Goal: Task Accomplishment & Management: Use online tool/utility

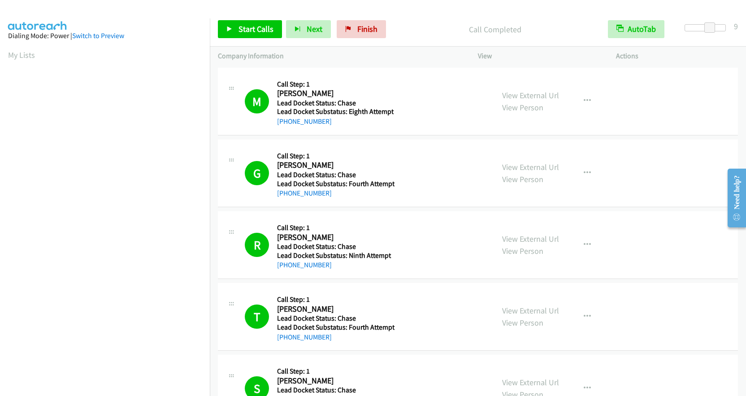
scroll to position [62, 0]
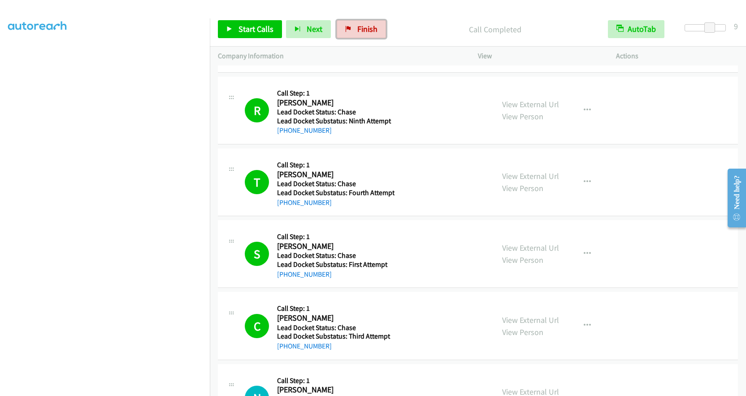
drag, startPoint x: 370, startPoint y: 24, endPoint x: 403, endPoint y: 28, distance: 33.5
click at [370, 24] on span "Finish" at bounding box center [367, 29] width 20 height 10
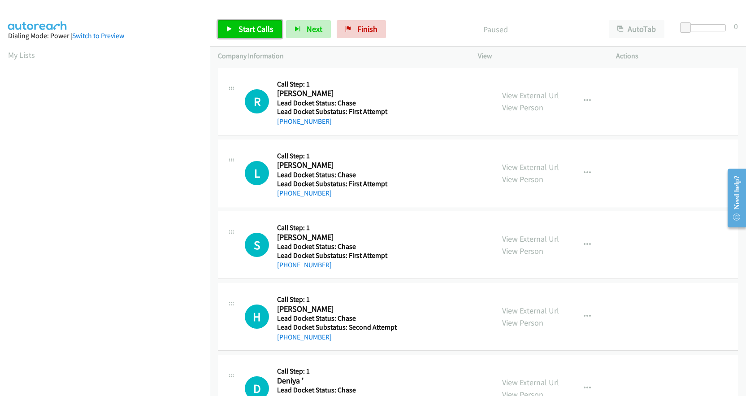
click at [266, 22] on link "Start Calls" at bounding box center [250, 29] width 64 height 18
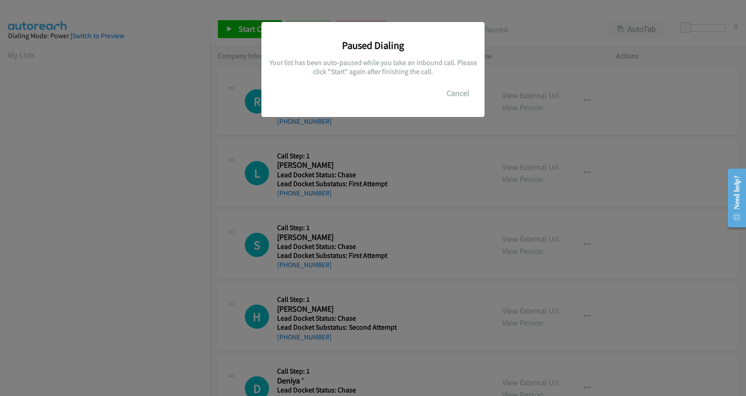
scroll to position [107, 0]
click at [458, 91] on button "Cancel" at bounding box center [458, 93] width 40 height 18
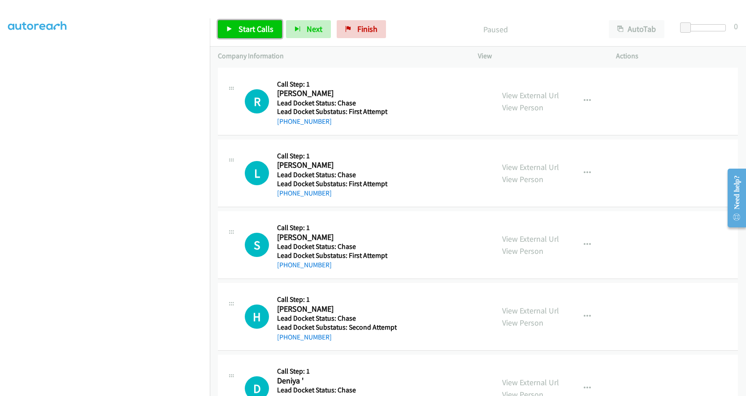
click at [249, 25] on span "Start Calls" at bounding box center [256, 29] width 35 height 10
click at [253, 31] on span "Pause" at bounding box center [249, 29] width 20 height 10
click at [253, 31] on span "Start Calls" at bounding box center [256, 29] width 35 height 10
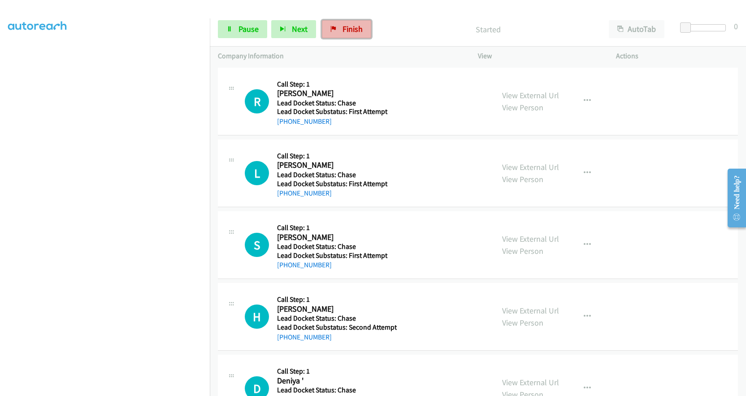
click at [359, 23] on link "Finish" at bounding box center [346, 29] width 49 height 18
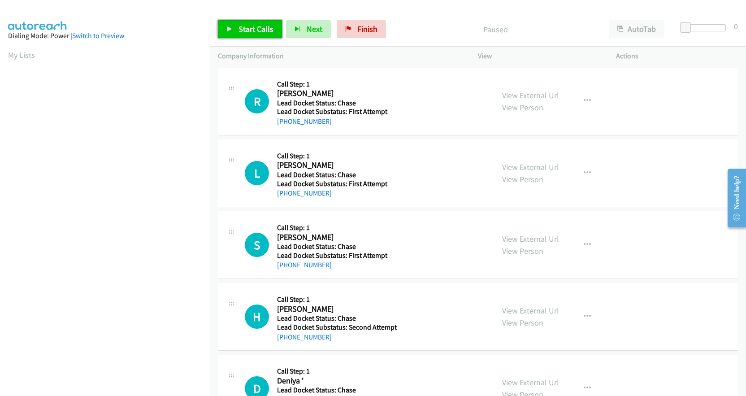
click at [247, 31] on span "Start Calls" at bounding box center [256, 29] width 35 height 10
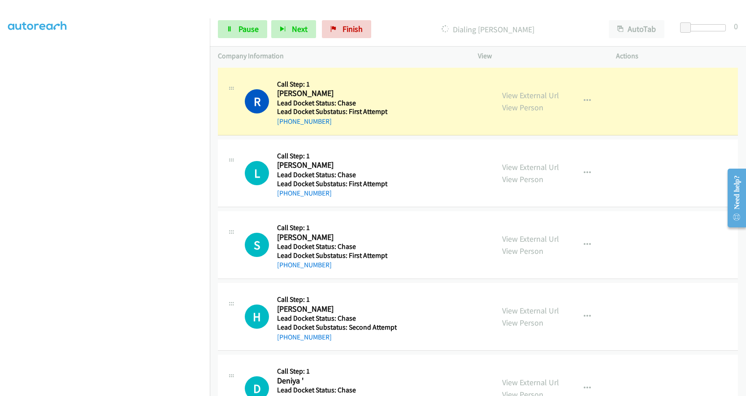
scroll to position [107, 0]
click at [652, 31] on button "AutoTab" at bounding box center [637, 29] width 56 height 18
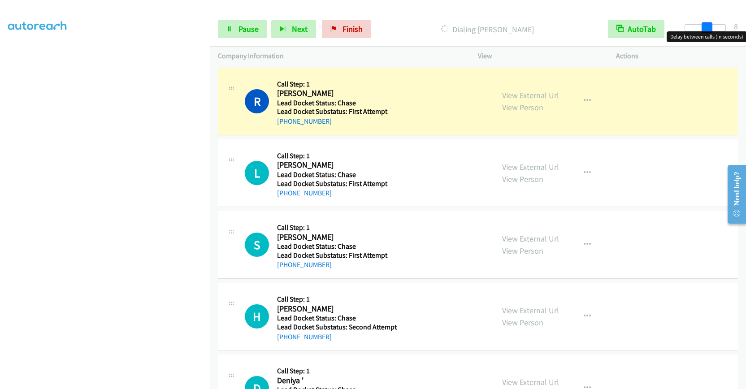
drag, startPoint x: 684, startPoint y: 29, endPoint x: 706, endPoint y: 31, distance: 22.5
click at [706, 31] on span at bounding box center [707, 27] width 11 height 11
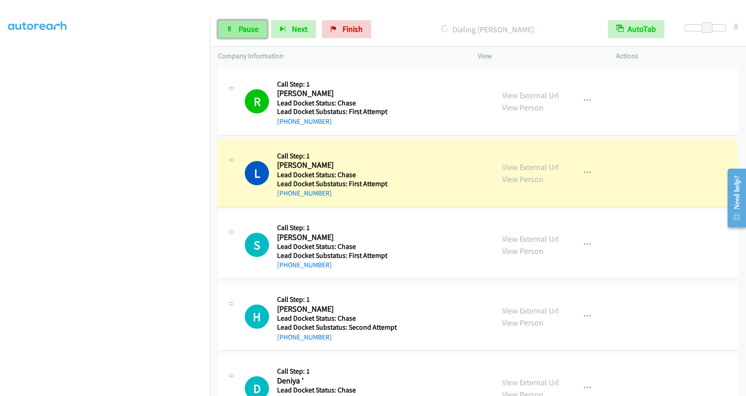
click at [240, 27] on span "Pause" at bounding box center [249, 29] width 20 height 10
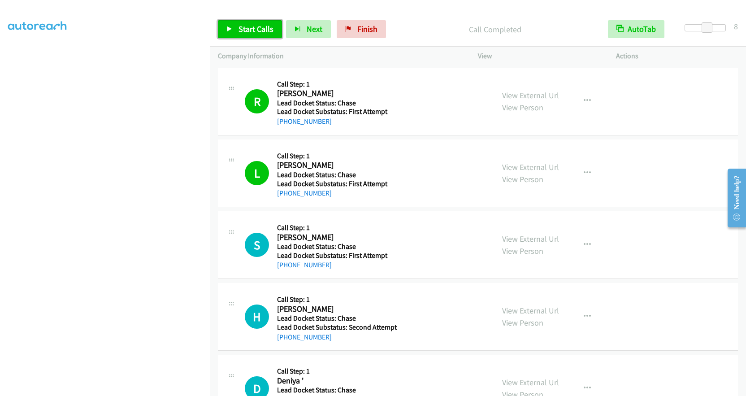
click at [266, 33] on span "Start Calls" at bounding box center [256, 29] width 35 height 10
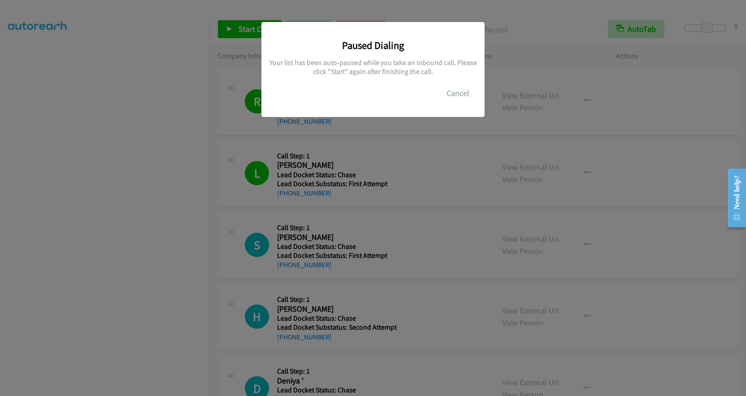
drag, startPoint x: 148, startPoint y: 87, endPoint x: 122, endPoint y: 124, distance: 45.0
click at [82, 88] on div "Paused Dialing Your list has been auto-paused while you take an inbound call. P…" at bounding box center [373, 202] width 746 height 388
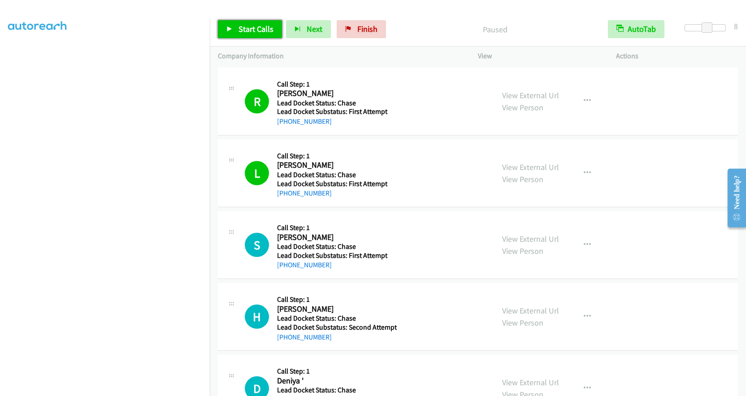
click at [257, 32] on span "Start Calls" at bounding box center [256, 29] width 35 height 10
click at [344, 33] on span "Finish" at bounding box center [353, 29] width 20 height 10
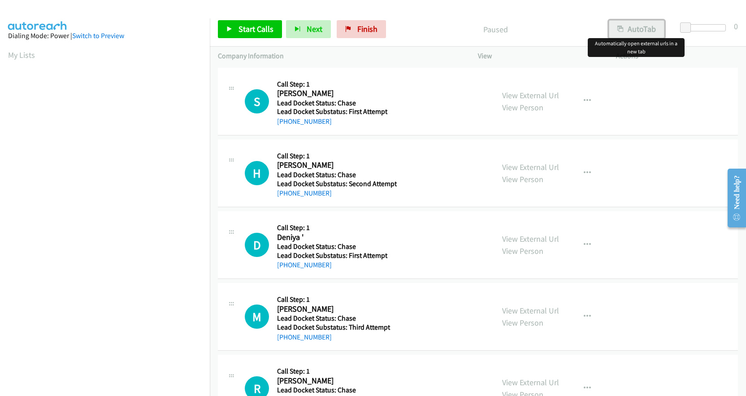
click at [630, 35] on button "AutoTab" at bounding box center [637, 29] width 56 height 18
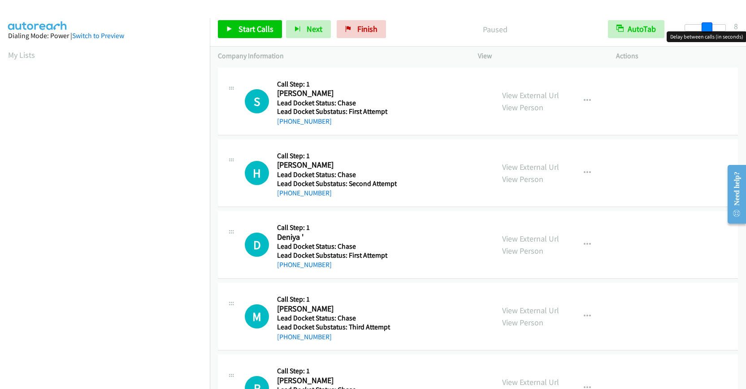
drag, startPoint x: 688, startPoint y: 28, endPoint x: 710, endPoint y: 25, distance: 21.7
click at [710, 25] on span at bounding box center [707, 27] width 11 height 11
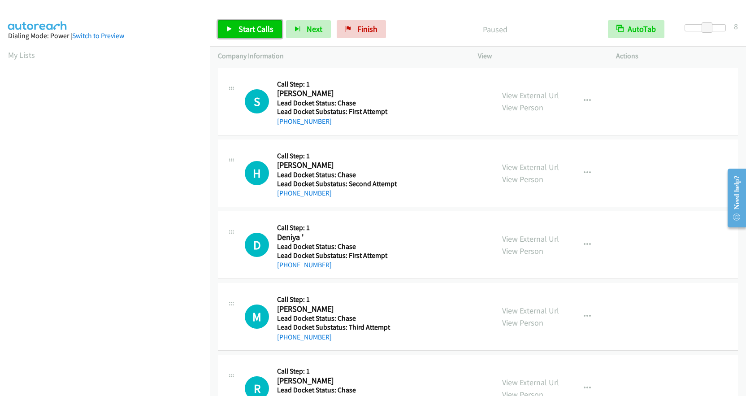
click at [272, 25] on span "Start Calls" at bounding box center [256, 29] width 35 height 10
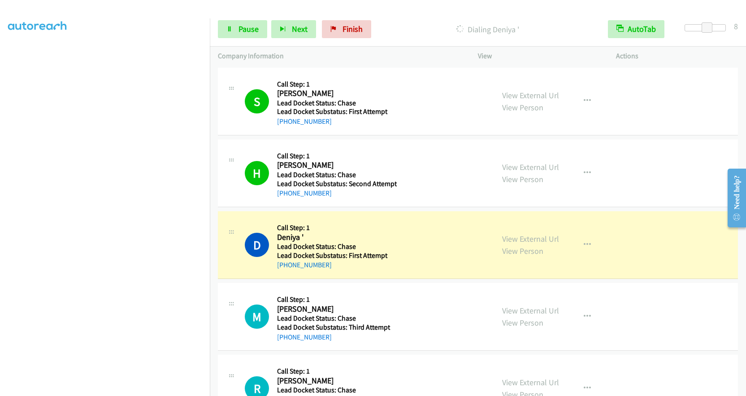
scroll to position [87, 0]
click at [242, 28] on span "Pause" at bounding box center [249, 29] width 20 height 10
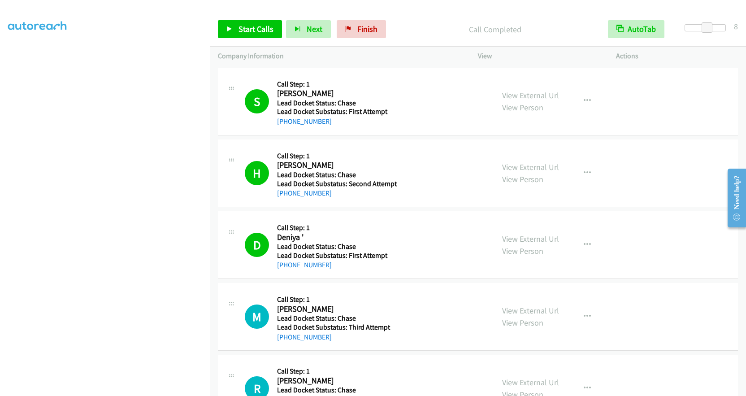
scroll to position [107, 0]
click at [257, 26] on span "Start Calls" at bounding box center [256, 29] width 35 height 10
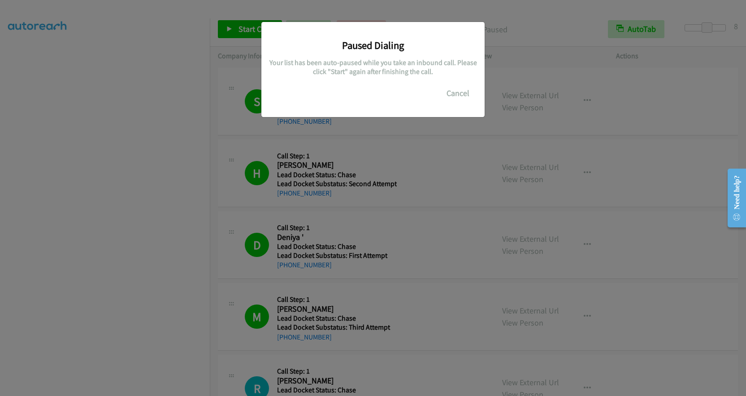
click at [143, 105] on div "Paused Dialing Your list has been auto-paused while you take an inbound call. P…" at bounding box center [373, 202] width 746 height 388
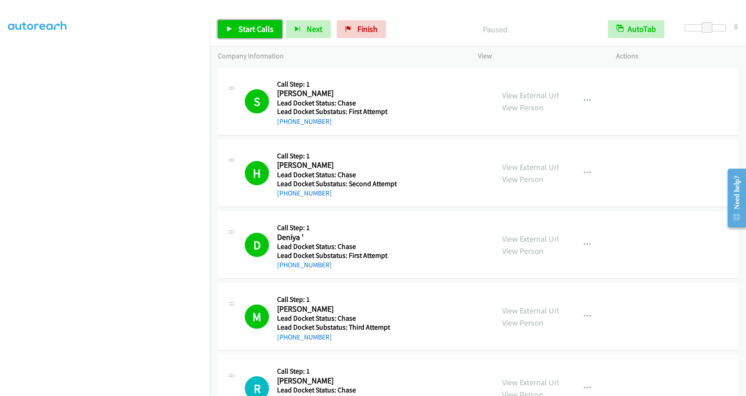
click at [257, 32] on span "Start Calls" at bounding box center [256, 29] width 35 height 10
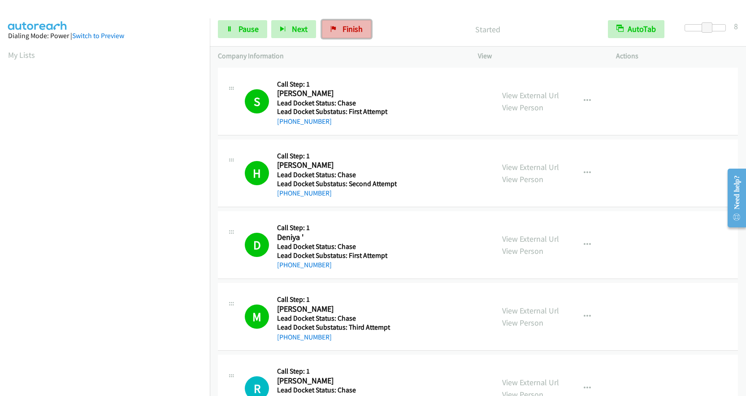
click at [339, 29] on link "Finish" at bounding box center [346, 29] width 49 height 18
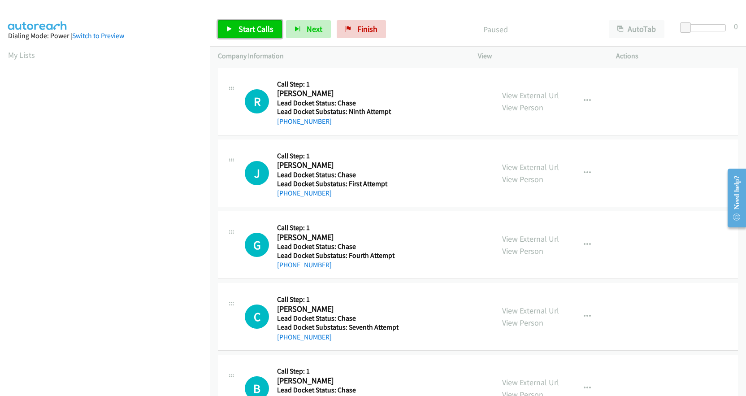
click at [255, 22] on link "Start Calls" at bounding box center [250, 29] width 64 height 18
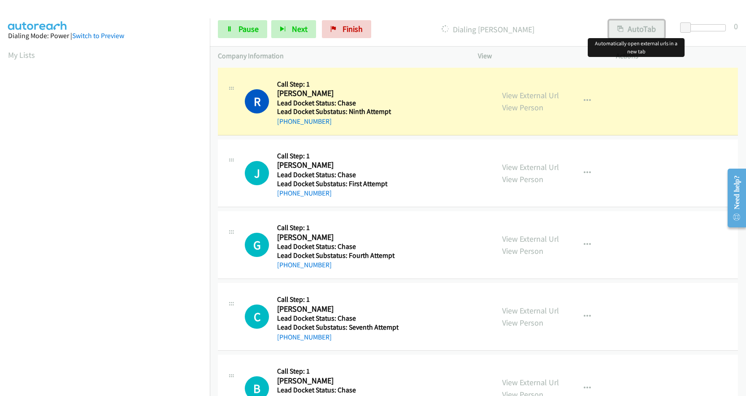
click at [645, 31] on button "AutoTab" at bounding box center [637, 29] width 56 height 18
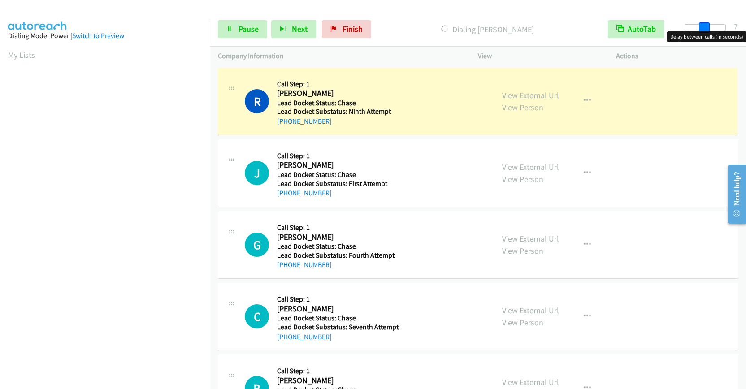
drag, startPoint x: 686, startPoint y: 29, endPoint x: 706, endPoint y: 29, distance: 19.7
click at [706, 29] on span at bounding box center [704, 27] width 11 height 11
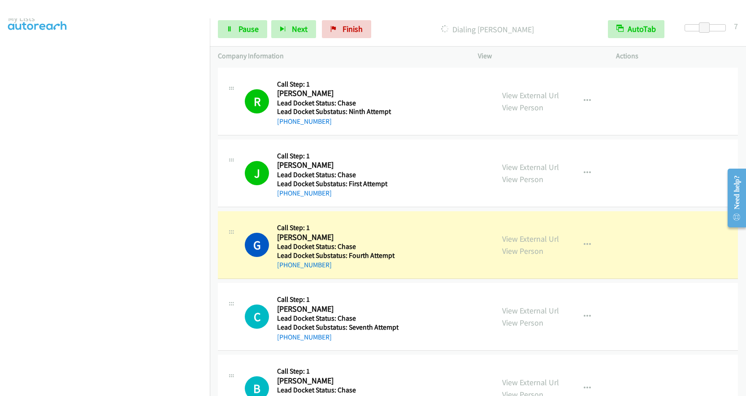
scroll to position [107, 0]
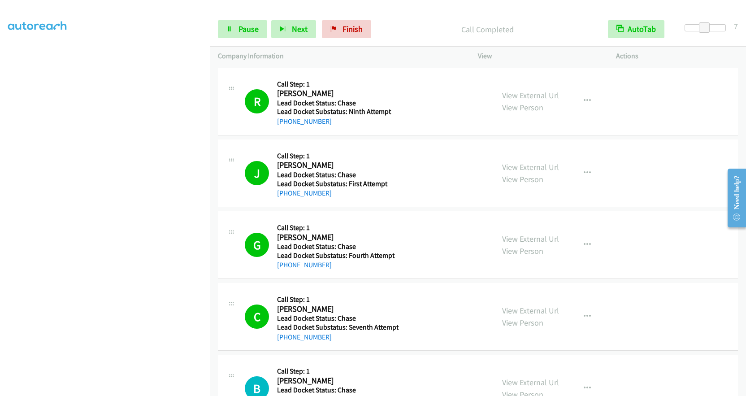
click at [215, 26] on div "Start Calls Pause Next Finish Call Completed AutoTab AutoTab 7" at bounding box center [478, 29] width 536 height 35
click at [240, 26] on span "Pause" at bounding box center [249, 29] width 20 height 10
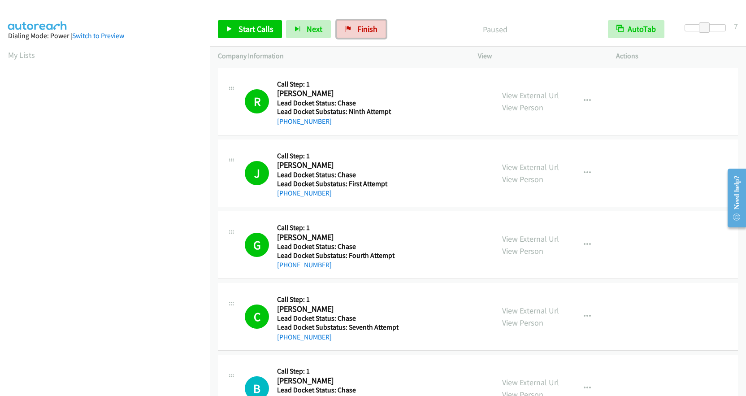
drag, startPoint x: 368, startPoint y: 22, endPoint x: 411, endPoint y: 30, distance: 43.4
click at [368, 22] on link "Finish" at bounding box center [361, 29] width 49 height 18
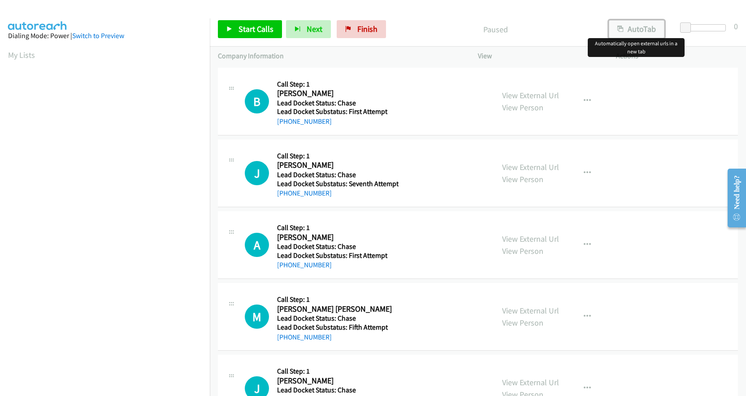
click at [640, 28] on button "AutoTab" at bounding box center [637, 29] width 56 height 18
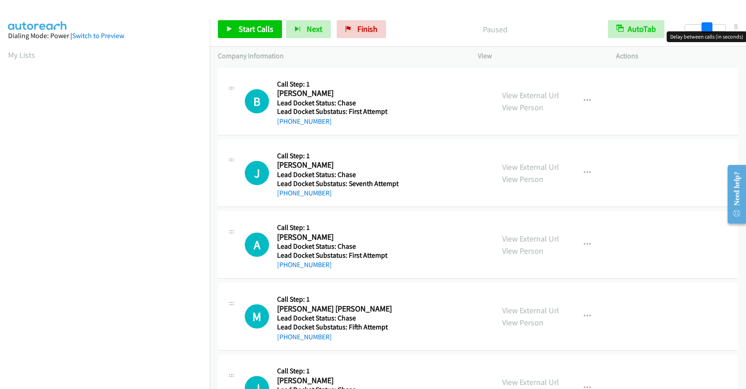
drag, startPoint x: 689, startPoint y: 26, endPoint x: 706, endPoint y: 27, distance: 17.1
click at [709, 26] on span at bounding box center [707, 27] width 11 height 11
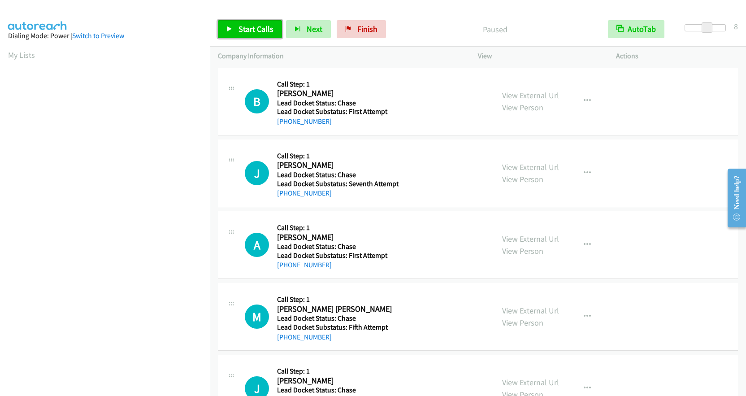
click at [246, 28] on span "Start Calls" at bounding box center [256, 29] width 35 height 10
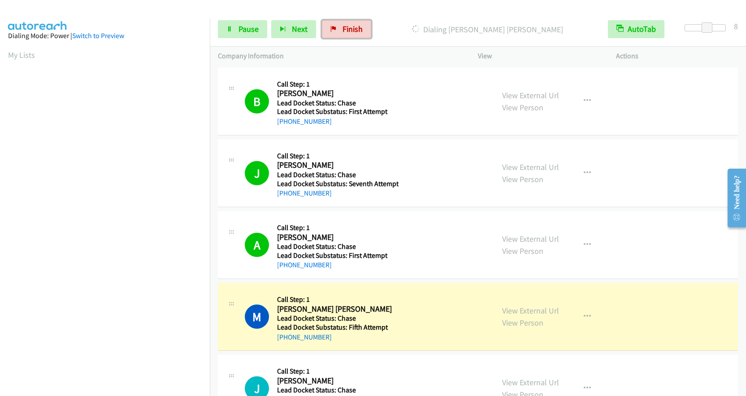
click at [331, 30] on icon at bounding box center [334, 29] width 6 height 6
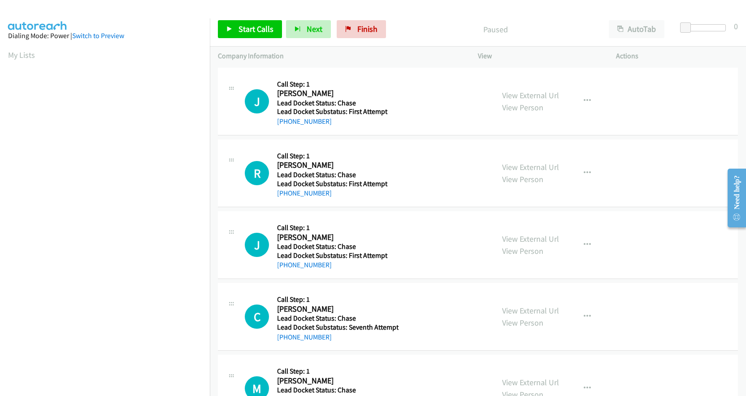
scroll to position [51, 0]
click at [367, 27] on span "Finish" at bounding box center [367, 29] width 20 height 10
click at [122, 44] on aside "Dialing Mode: Power | Switch to Preview My Lists" at bounding box center [105, 266] width 210 height 497
click at [248, 29] on span "Start Calls" at bounding box center [256, 29] width 35 height 10
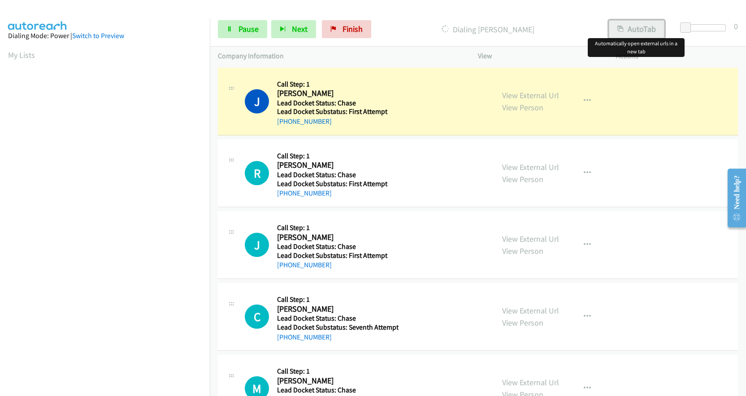
click at [645, 26] on button "AutoTab" at bounding box center [637, 29] width 56 height 18
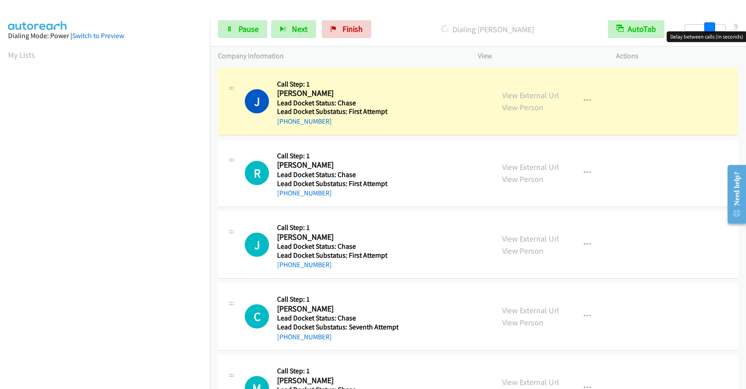
drag, startPoint x: 689, startPoint y: 24, endPoint x: 713, endPoint y: 25, distance: 23.8
click at [713, 25] on span at bounding box center [710, 27] width 11 height 11
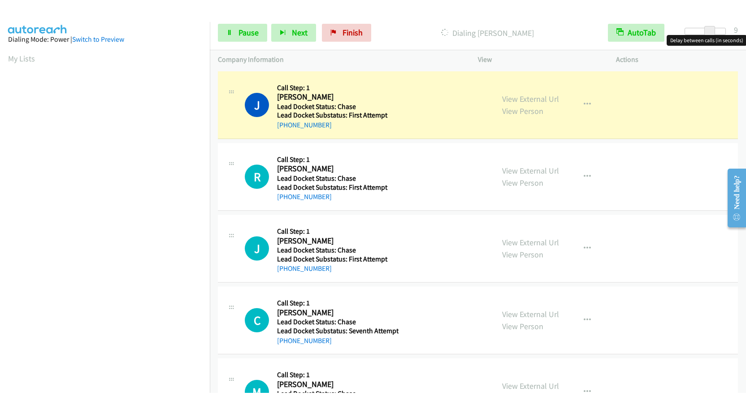
scroll to position [107, 0]
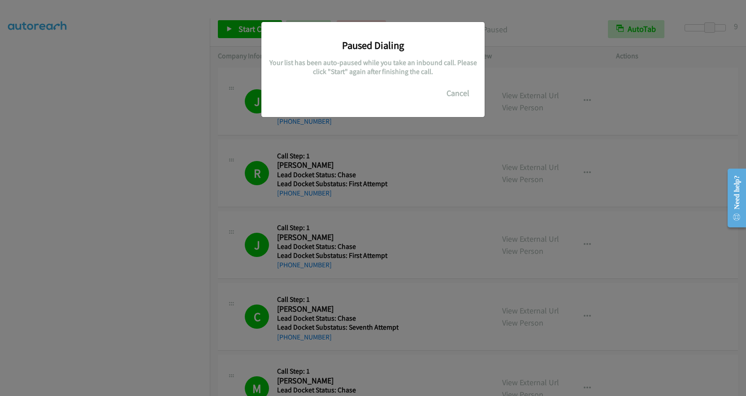
drag, startPoint x: 151, startPoint y: 86, endPoint x: 94, endPoint y: 81, distance: 57.1
click at [94, 81] on div "Paused Dialing Your list has been auto-paused while you take an inbound call. P…" at bounding box center [373, 202] width 746 height 388
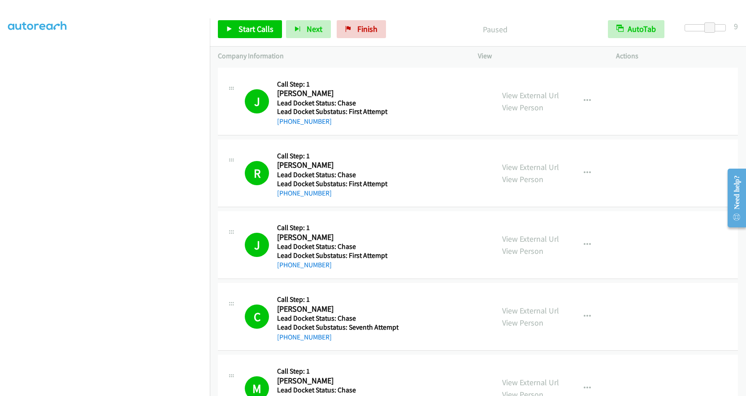
scroll to position [0, 0]
click at [265, 30] on span "Start Calls" at bounding box center [256, 29] width 35 height 10
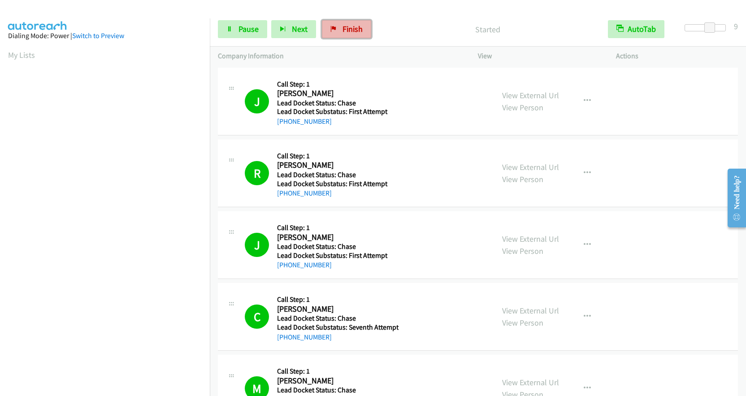
click at [347, 21] on link "Finish" at bounding box center [346, 29] width 49 height 18
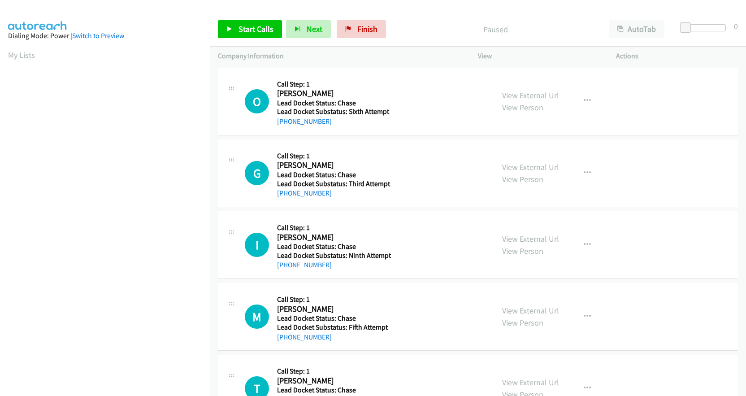
click at [640, 15] on div "Start Calls Pause Next Finish Paused AutoTab AutoTab 0" at bounding box center [478, 29] width 536 height 35
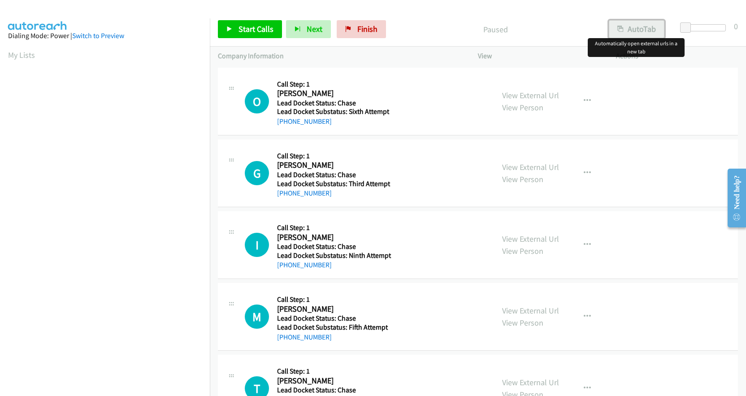
click at [642, 23] on button "AutoTab" at bounding box center [637, 29] width 56 height 18
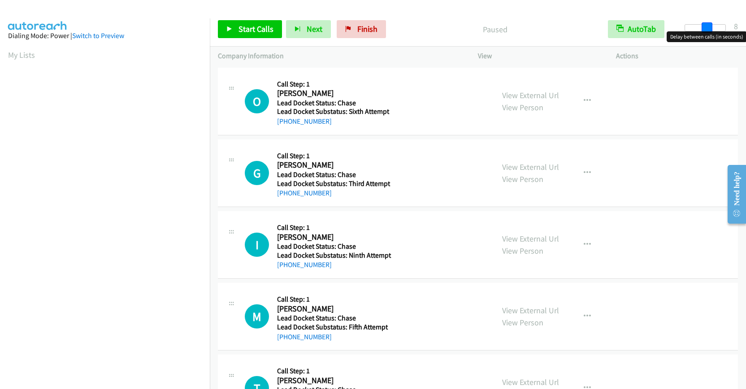
drag, startPoint x: 688, startPoint y: 26, endPoint x: 710, endPoint y: 29, distance: 22.1
click at [710, 29] on span at bounding box center [707, 27] width 11 height 11
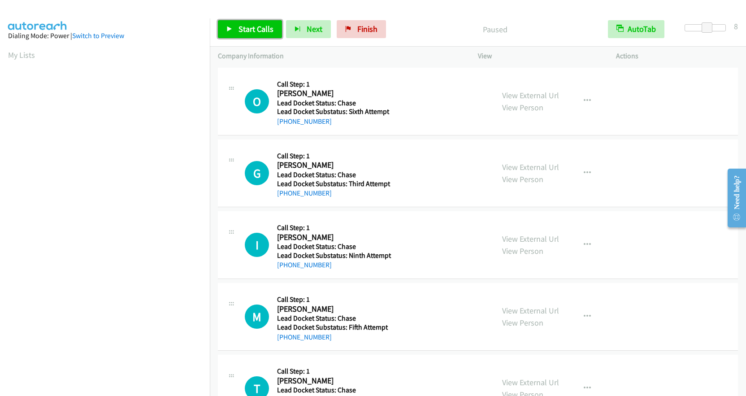
click at [266, 27] on span "Start Calls" at bounding box center [256, 29] width 35 height 10
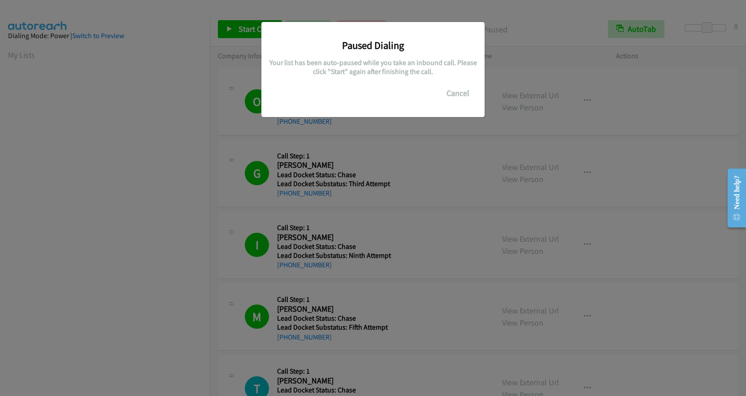
drag, startPoint x: 146, startPoint y: 201, endPoint x: 89, endPoint y: 201, distance: 57.0
click at [89, 201] on div "Paused Dialing Your list has been auto-paused while you take an inbound call. P…" at bounding box center [373, 202] width 746 height 388
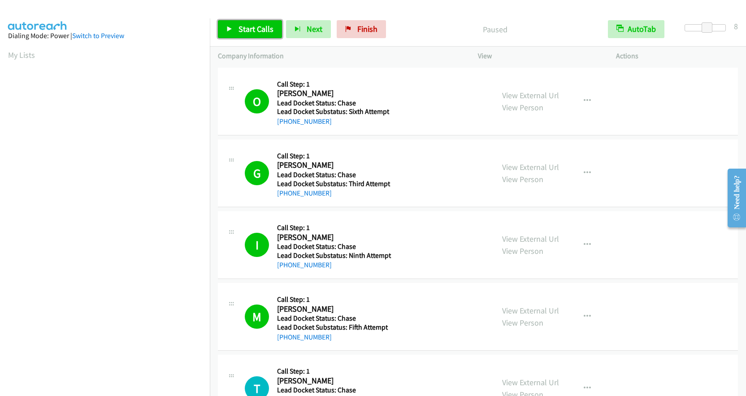
click at [257, 26] on span "Start Calls" at bounding box center [256, 29] width 35 height 10
click at [343, 26] on span "Finish" at bounding box center [353, 29] width 20 height 10
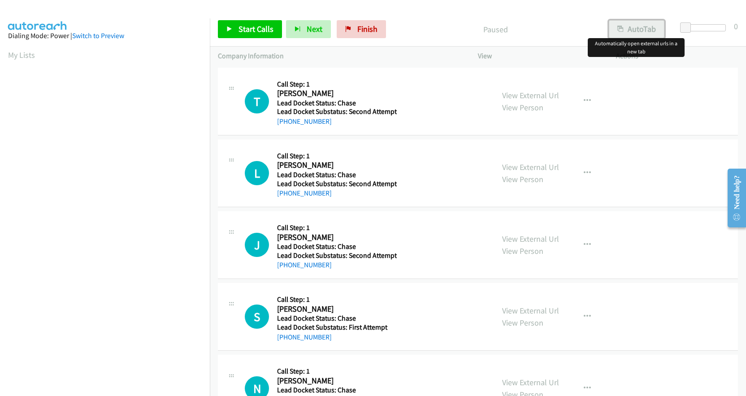
click at [646, 31] on button "AutoTab" at bounding box center [637, 29] width 56 height 18
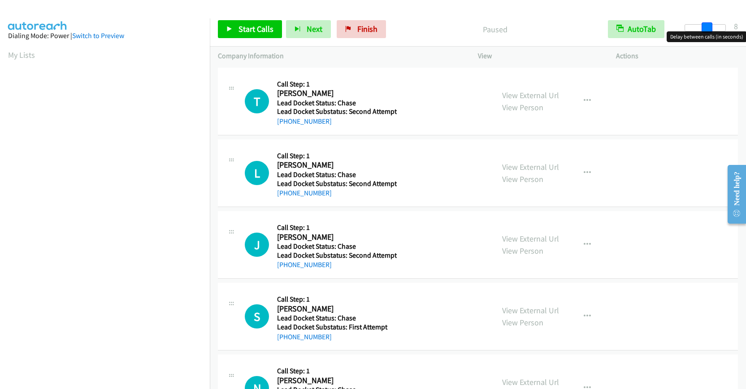
drag, startPoint x: 689, startPoint y: 24, endPoint x: 710, endPoint y: 29, distance: 21.6
click at [710, 29] on span at bounding box center [707, 27] width 11 height 11
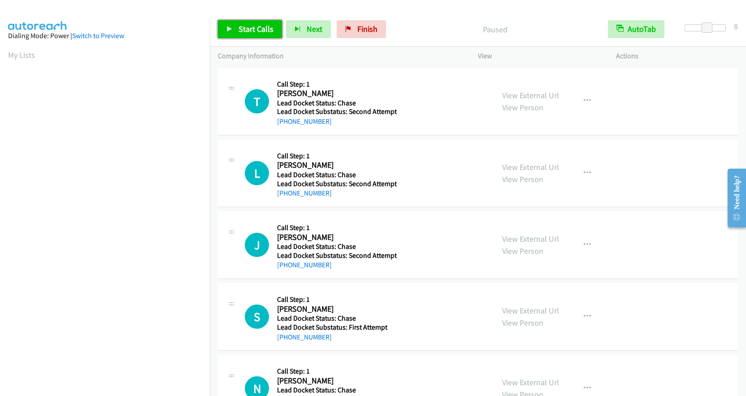
click at [253, 28] on span "Start Calls" at bounding box center [256, 29] width 35 height 10
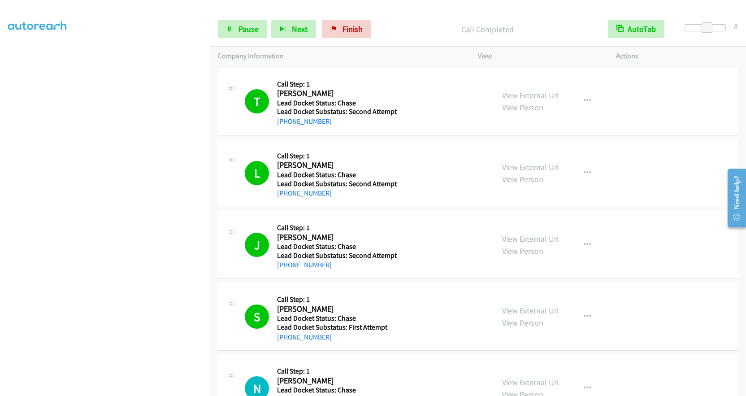
scroll to position [107, 0]
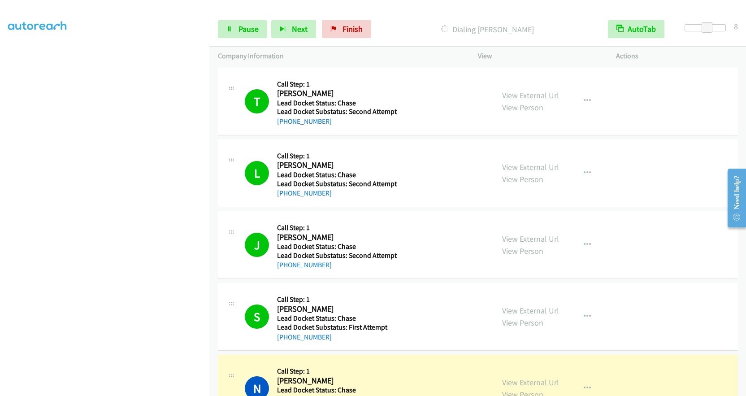
click at [243, 41] on div "Start Calls Pause Next Finish Dialing [PERSON_NAME] AutoTab AutoTab 8" at bounding box center [478, 29] width 536 height 35
click at [252, 25] on span "Pause" at bounding box center [249, 29] width 20 height 10
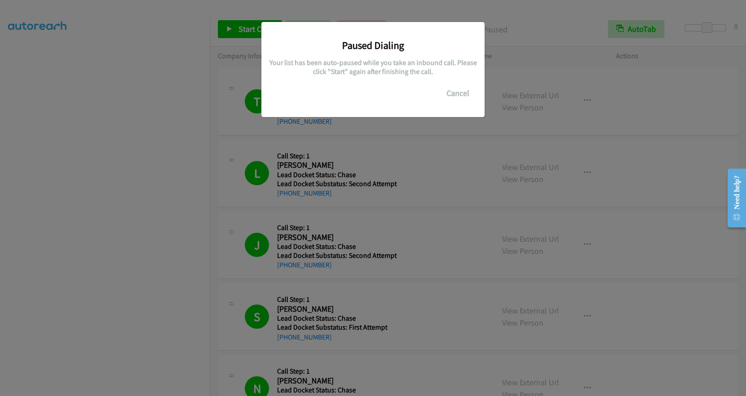
click at [147, 88] on div "Paused Dialing Your list has been auto-paused while you take an inbound call. P…" at bounding box center [373, 202] width 746 height 388
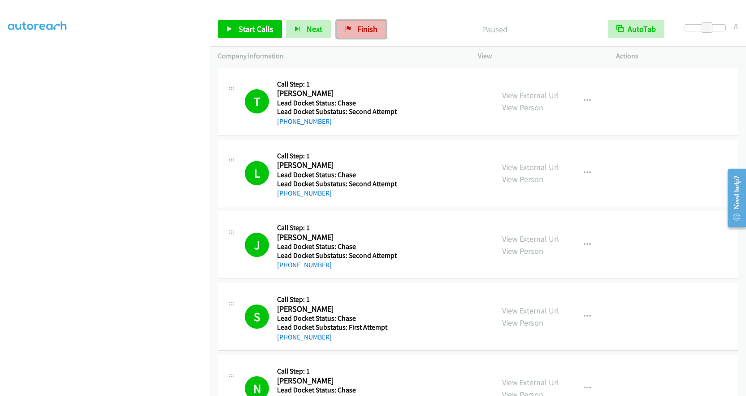
click at [358, 30] on span "Finish" at bounding box center [367, 29] width 20 height 10
